Goal: Task Accomplishment & Management: Manage account settings

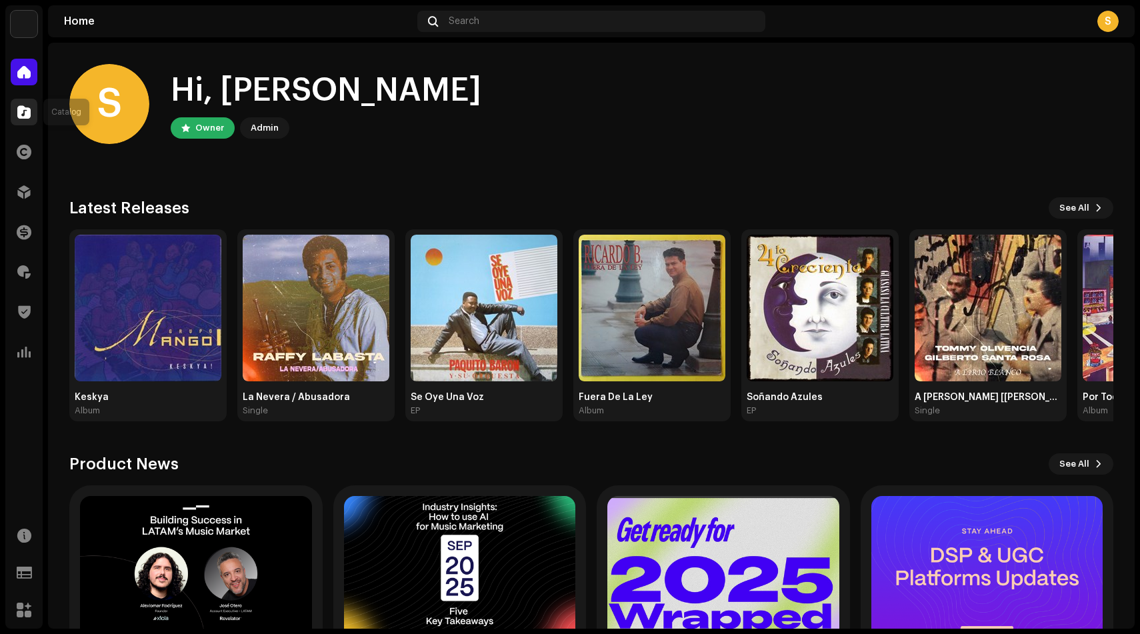
click at [26, 113] on span at bounding box center [23, 112] width 13 height 11
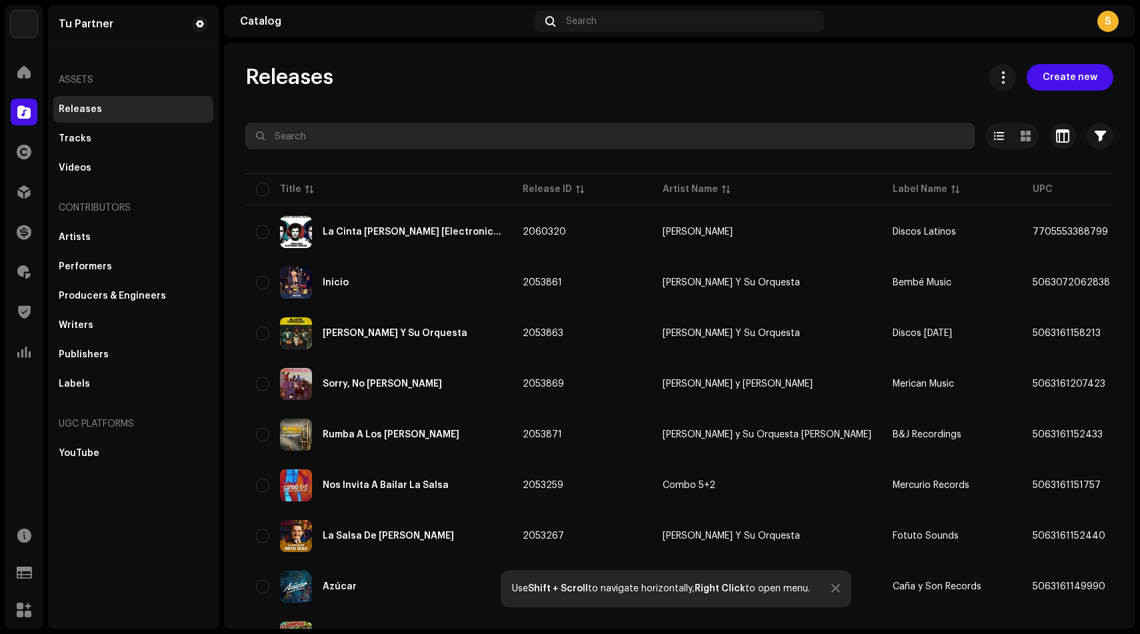
click at [300, 141] on input "text" at bounding box center [609, 136] width 729 height 27
paste input "825083113122"
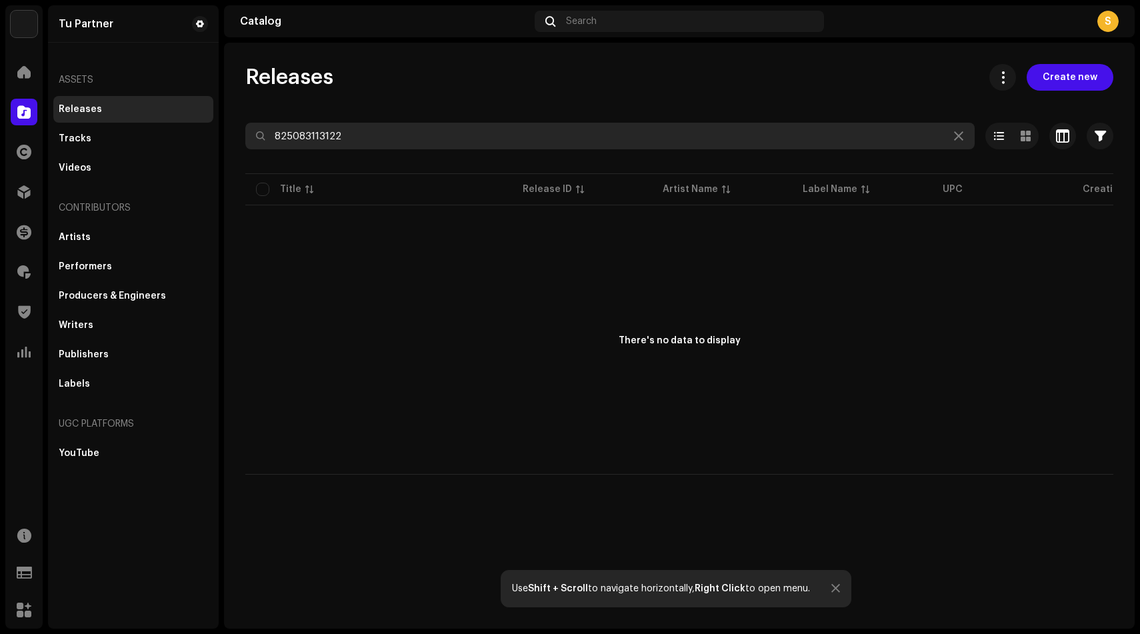
click at [300, 141] on input "825083113122" at bounding box center [609, 136] width 729 height 27
paste input "USR01061574"
paste input "Volvamos a Casa"
paste input "[PERSON_NAME]"
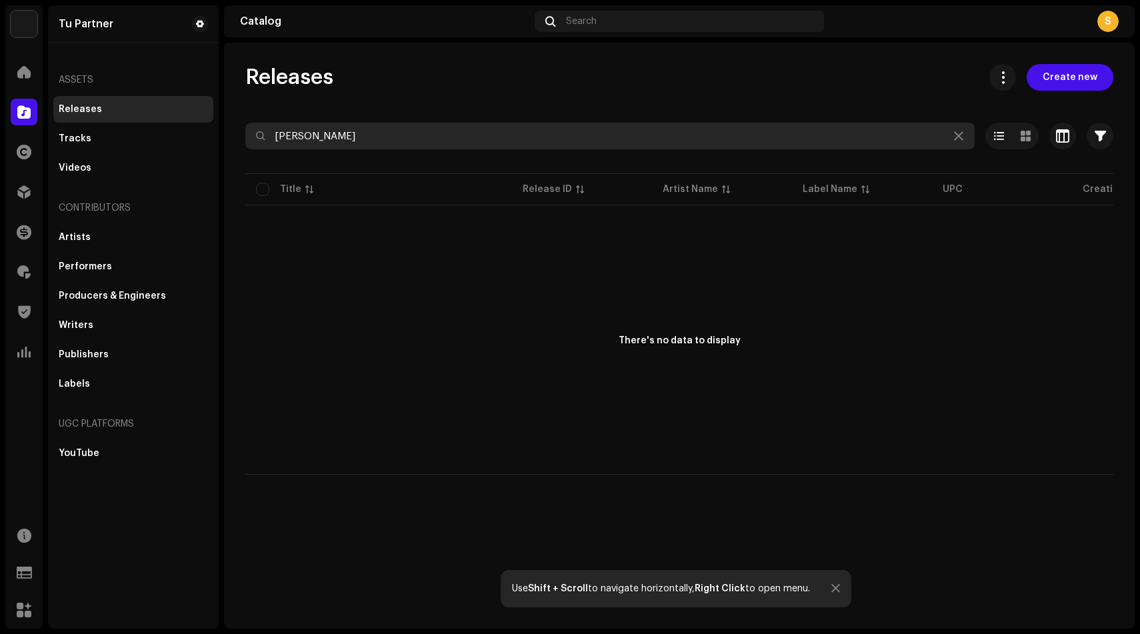
paste input "USR010615742"
type input "Volvamos"
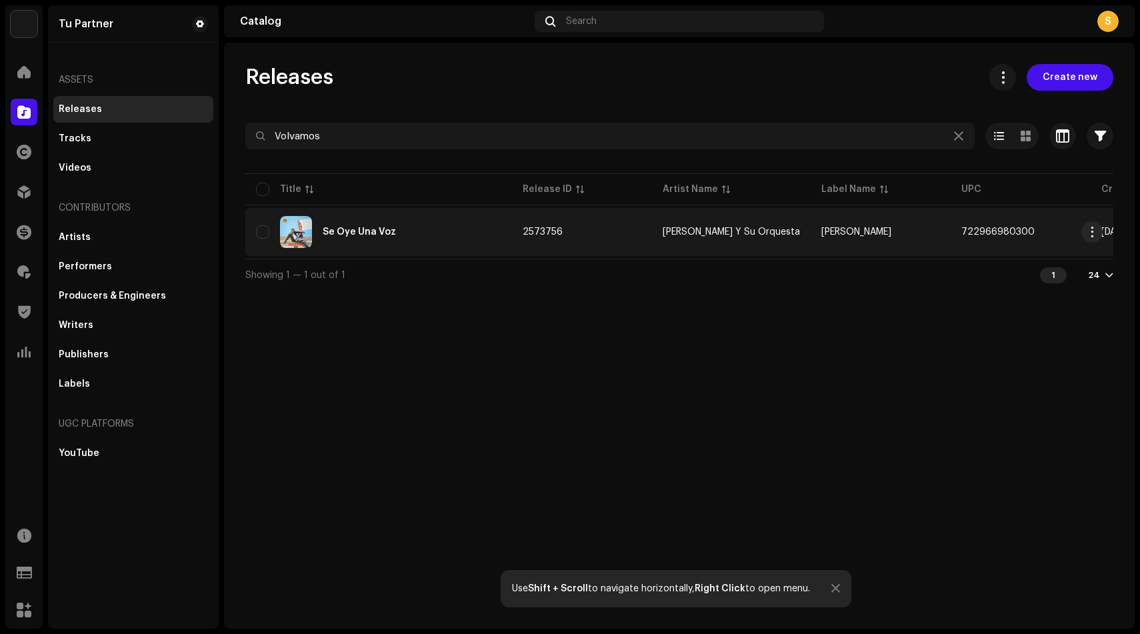
click at [368, 232] on div "Se Oye Una Voz" at bounding box center [359, 231] width 73 height 9
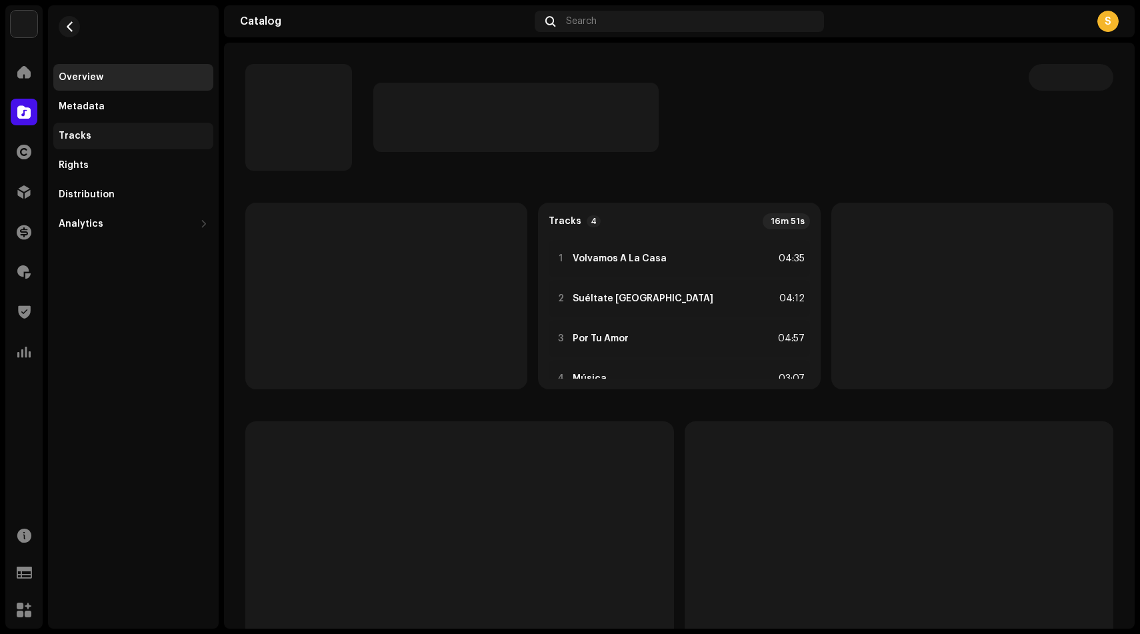
click at [137, 137] on div "Tracks" at bounding box center [133, 136] width 149 height 11
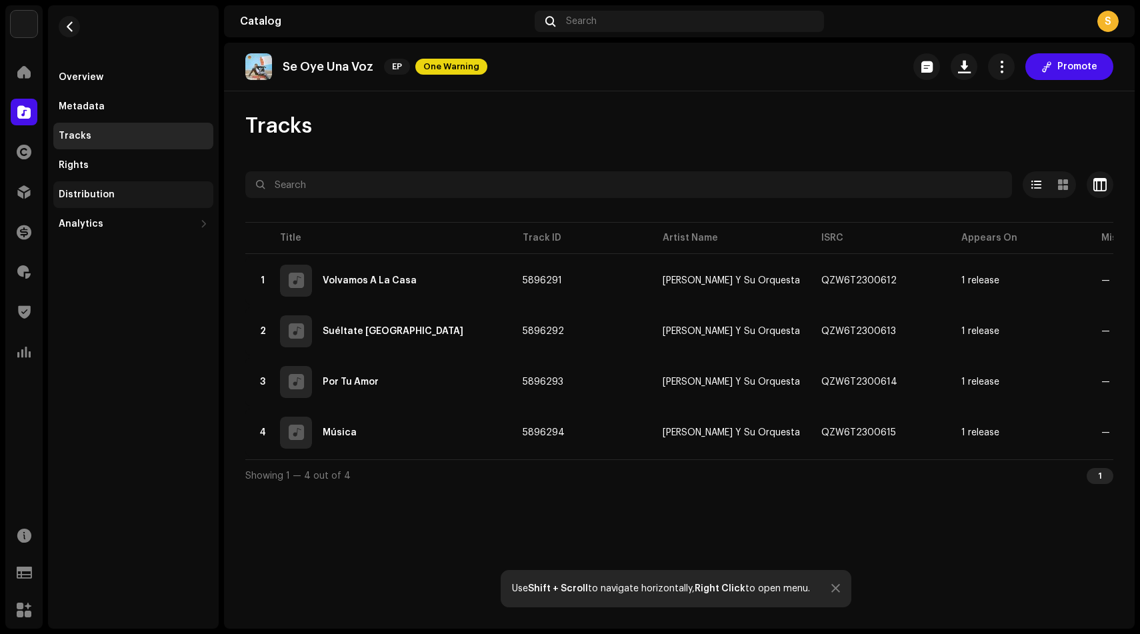
click at [120, 195] on div "Distribution" at bounding box center [133, 194] width 149 height 11
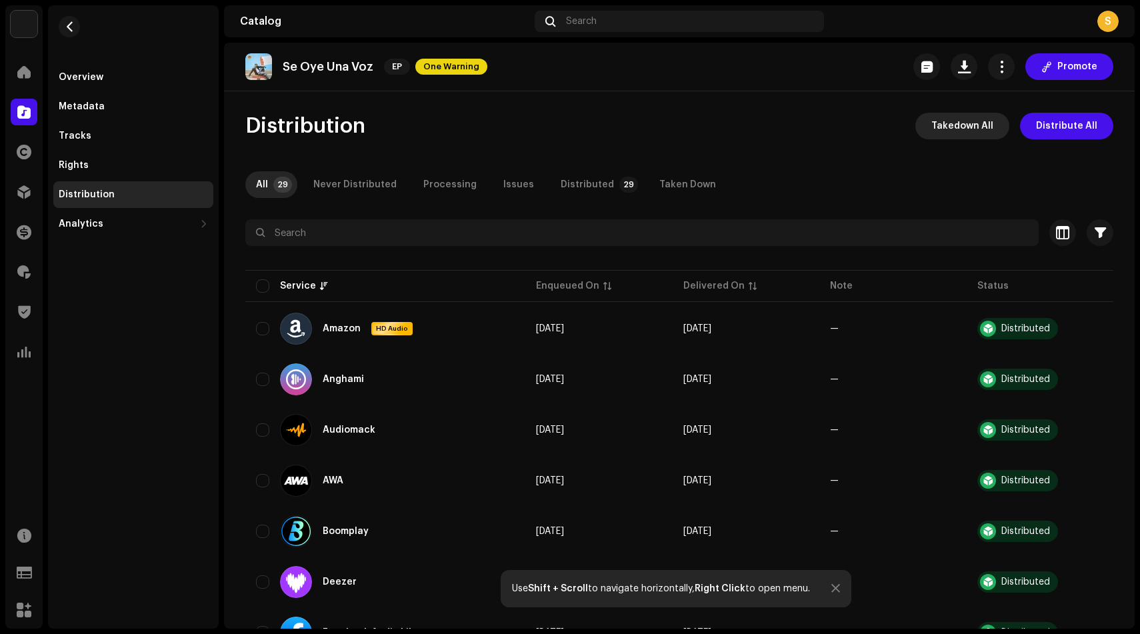
click at [960, 134] on span "Takedown All" at bounding box center [962, 126] width 62 height 27
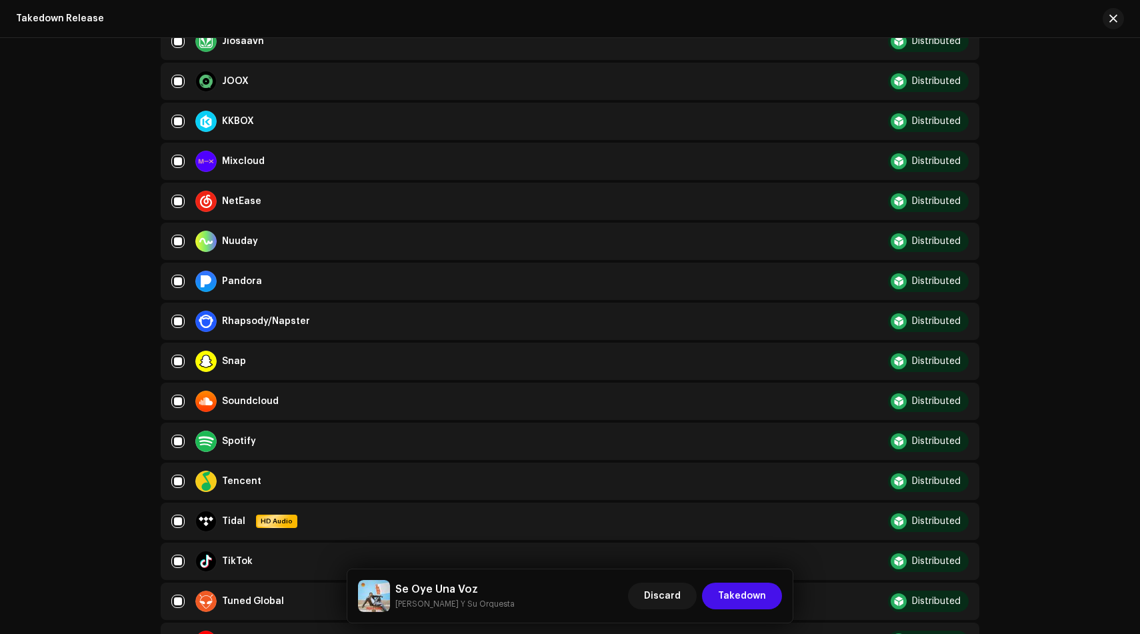
scroll to position [971, 0]
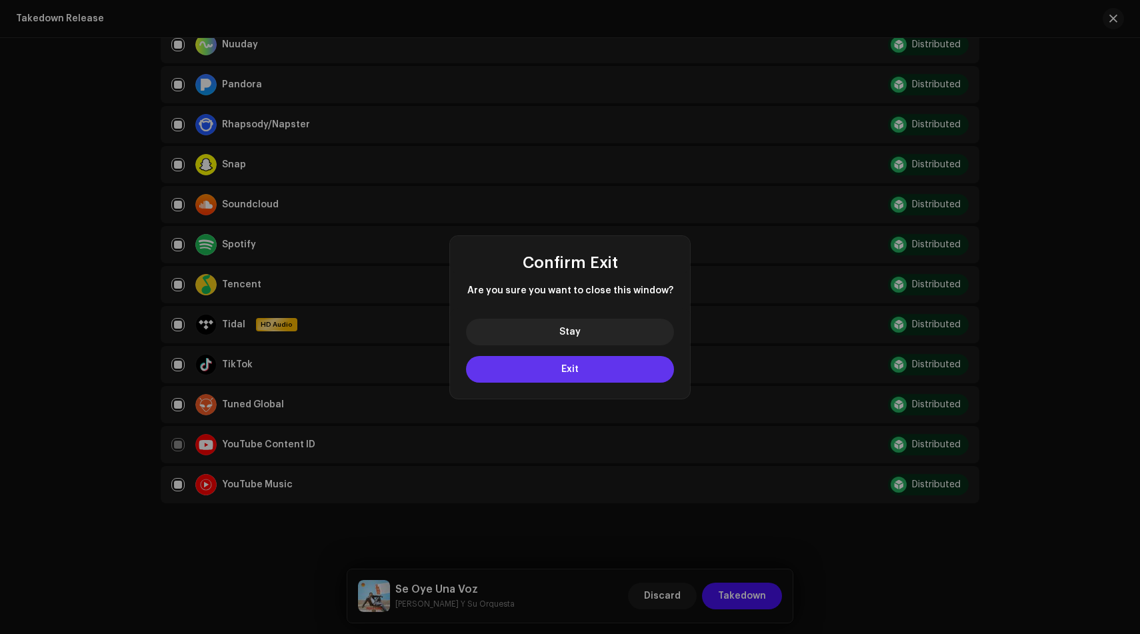
click at [600, 380] on button "Exit" at bounding box center [570, 369] width 208 height 27
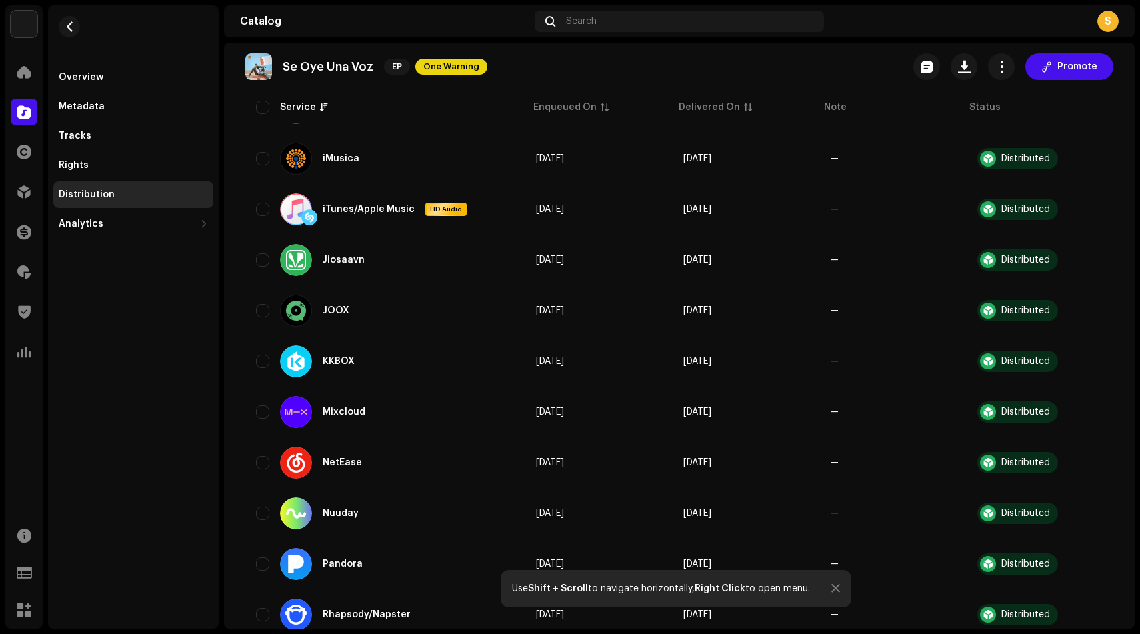
scroll to position [1181, 0]
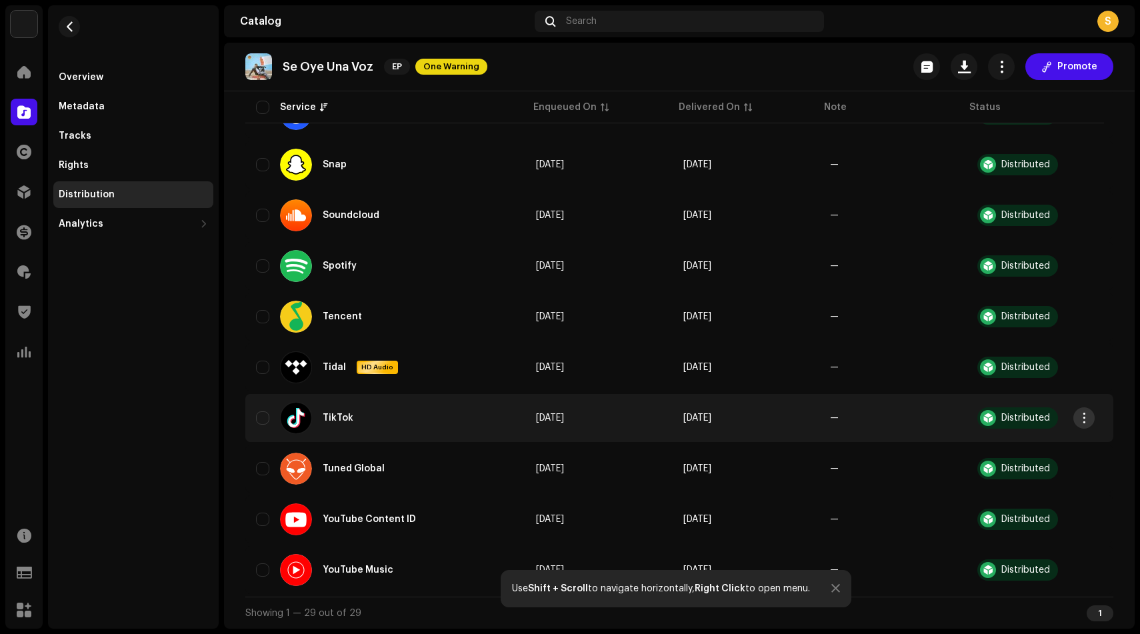
click at [1083, 422] on span "button" at bounding box center [1084, 418] width 10 height 11
click at [1009, 473] on div "Takedown" at bounding box center [1021, 474] width 124 height 11
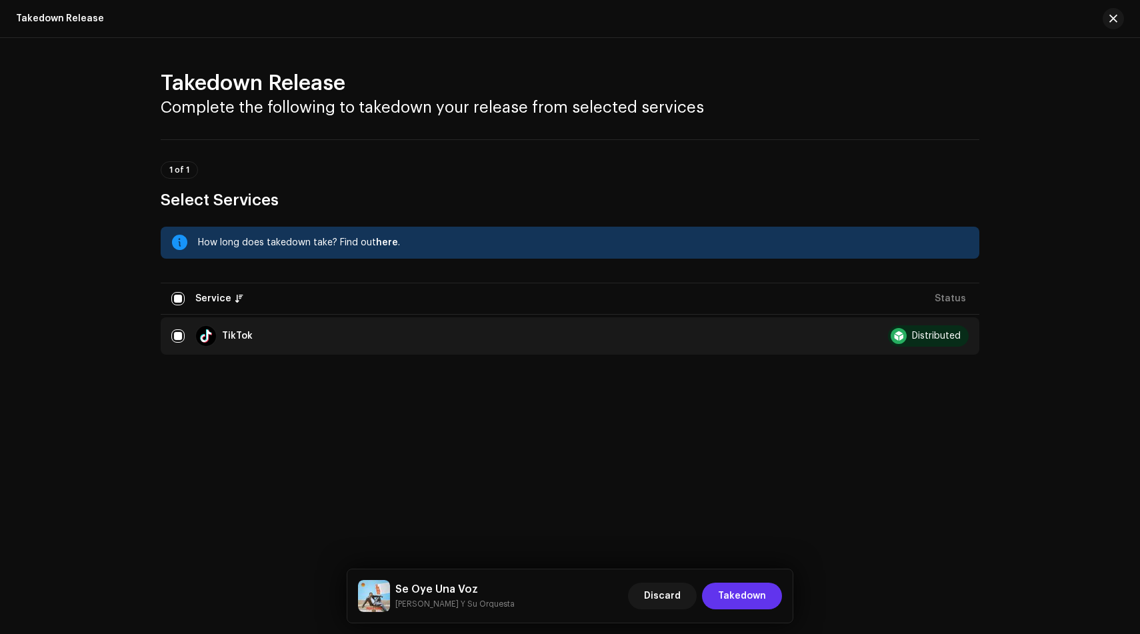
click at [761, 603] on span "Takedown" at bounding box center [742, 596] width 48 height 27
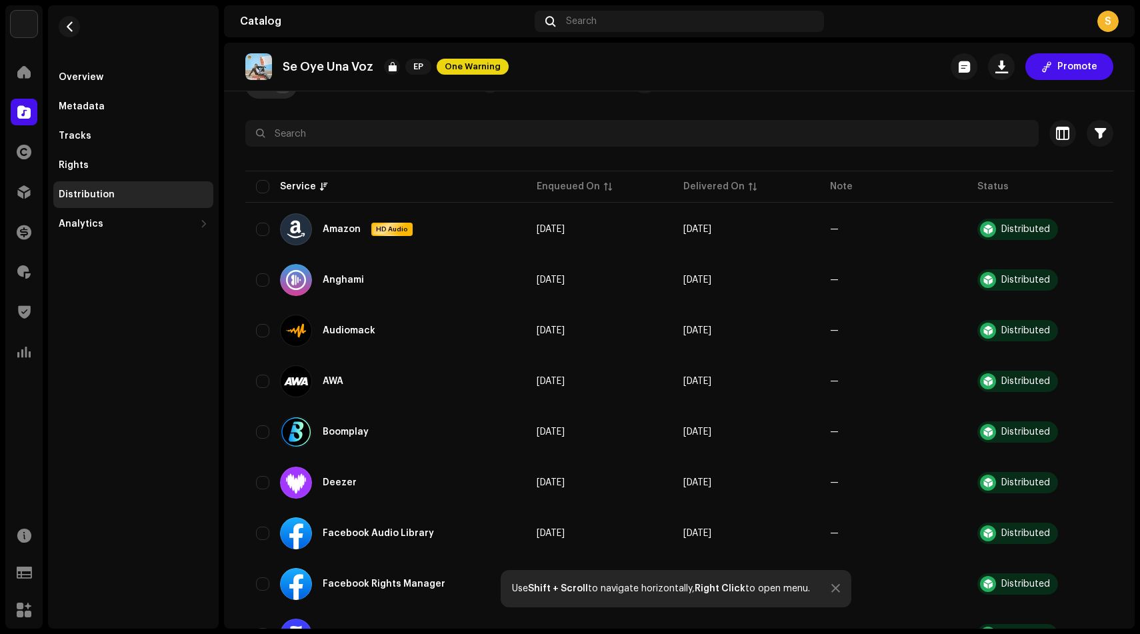
scroll to position [0, 0]
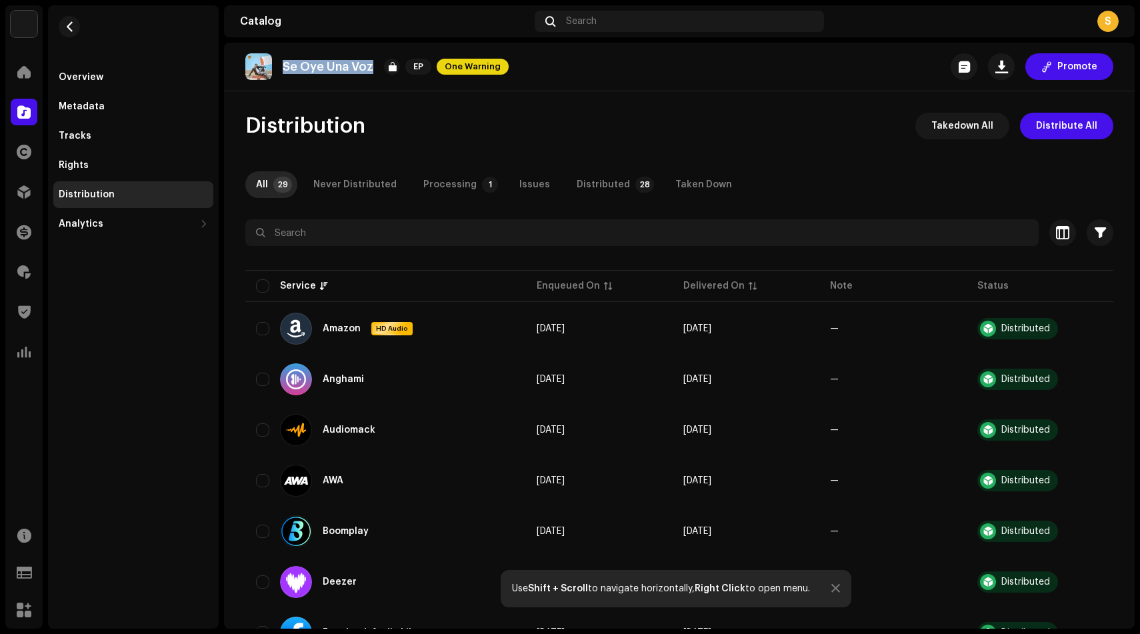
drag, startPoint x: 285, startPoint y: 67, endPoint x: 369, endPoint y: 67, distance: 84.7
click at [369, 67] on p "Se Oye Una Voz" at bounding box center [328, 67] width 91 height 14
copy p "Se Oye Una Voz"
click at [540, 71] on div "Se Oye Una Voz EP One Warning Promote" at bounding box center [679, 66] width 868 height 27
